Goal: Task Accomplishment & Management: Manage account settings

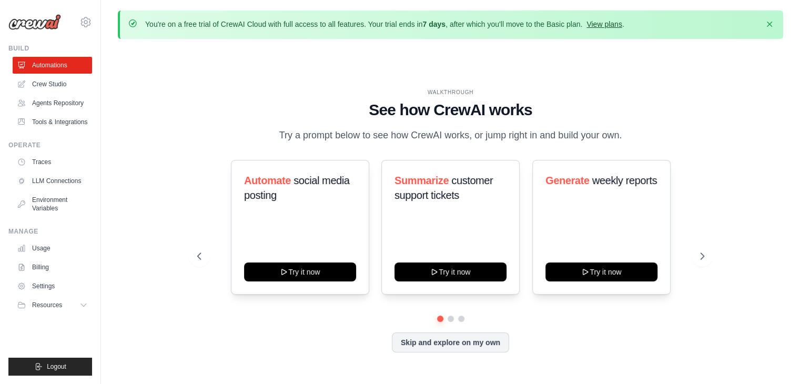
click at [600, 25] on link "View plans" at bounding box center [603, 24] width 35 height 8
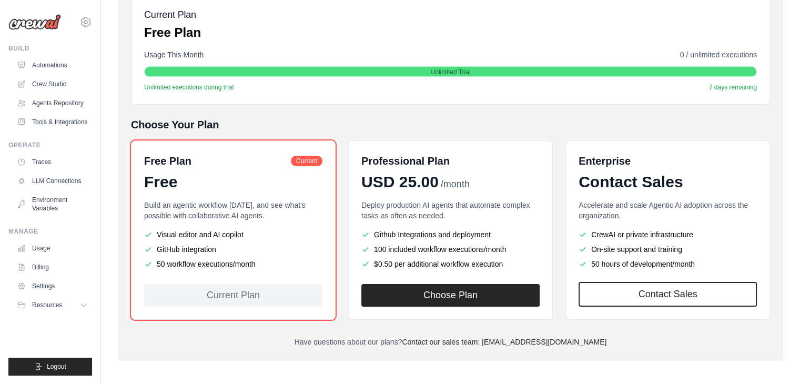
scroll to position [166, 0]
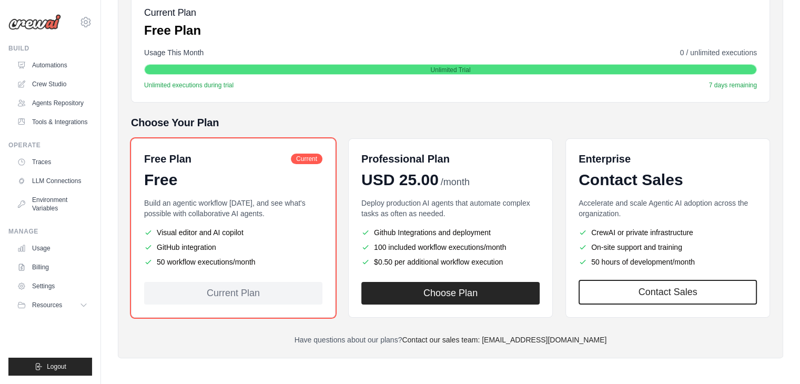
click at [264, 198] on p "Build an agentic workflow [DATE], and see what's possible with collaborative AI…" at bounding box center [233, 208] width 178 height 21
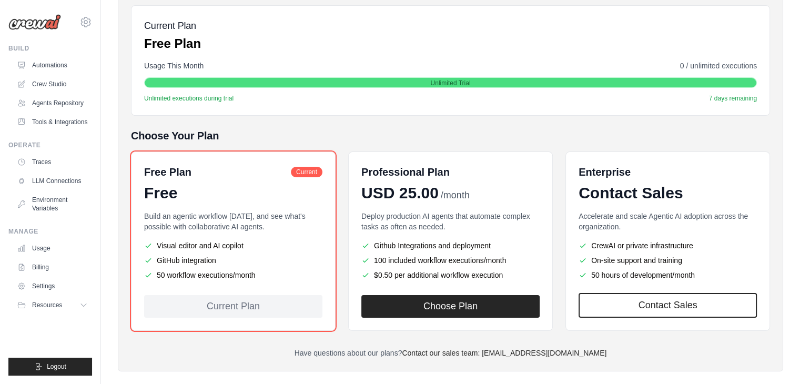
scroll to position [158, 0]
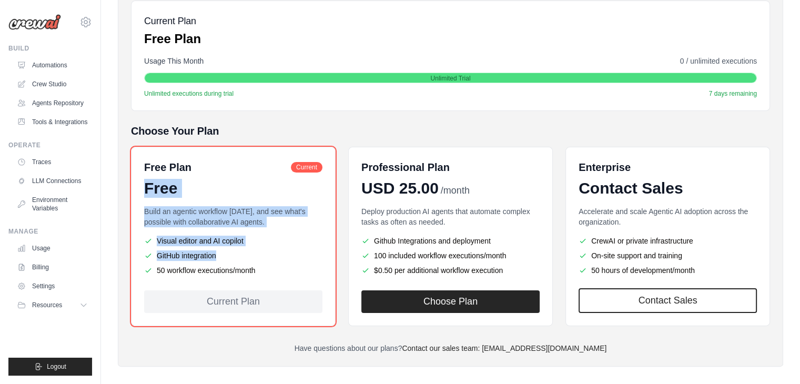
drag, startPoint x: 263, startPoint y: 269, endPoint x: 146, endPoint y: 181, distance: 146.2
click at [146, 181] on div "Free Plan Current Free Build an agentic workflow [DATE], and see what's possibl…" at bounding box center [233, 236] width 205 height 179
copy div "Free Build an agentic workflow [DATE], and see what's possible with collaborati…"
